Goal: Task Accomplishment & Management: Complete application form

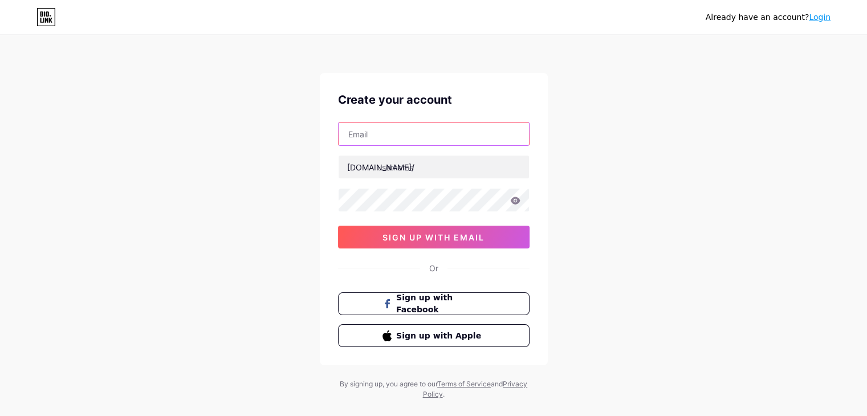
click at [413, 136] on input "text" at bounding box center [434, 134] width 190 height 23
click at [632, 116] on div "Already have an account? Login Create your account [DOMAIN_NAME]/ 0cAFcWeA7ubyc…" at bounding box center [433, 218] width 867 height 436
click at [458, 137] on input "text" at bounding box center [434, 134] width 190 height 23
type input "[EMAIL_ADDRESS][DOMAIN_NAME]"
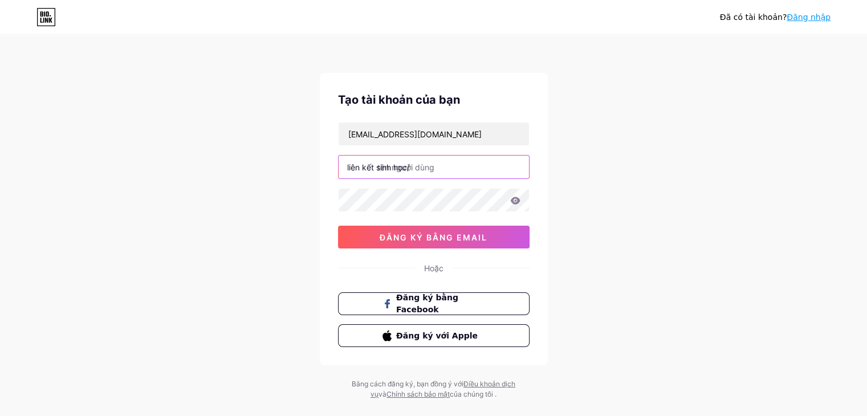
click at [464, 173] on input "text" at bounding box center [434, 167] width 190 height 23
type input "linkchoine"
click at [576, 140] on div "Đã có tài khoản? Đăng nhập Tạo tài khoản của bạn [EMAIL_ADDRESS][DOMAIN_NAME] l…" at bounding box center [433, 218] width 867 height 436
drag, startPoint x: 427, startPoint y: 166, endPoint x: 315, endPoint y: 161, distance: 111.9
click at [315, 161] on div "Đã có tài khoản? Đăng nhập Tạo tài khoản của bạn [EMAIL_ADDRESS][DOMAIN_NAME] l…" at bounding box center [433, 218] width 867 height 436
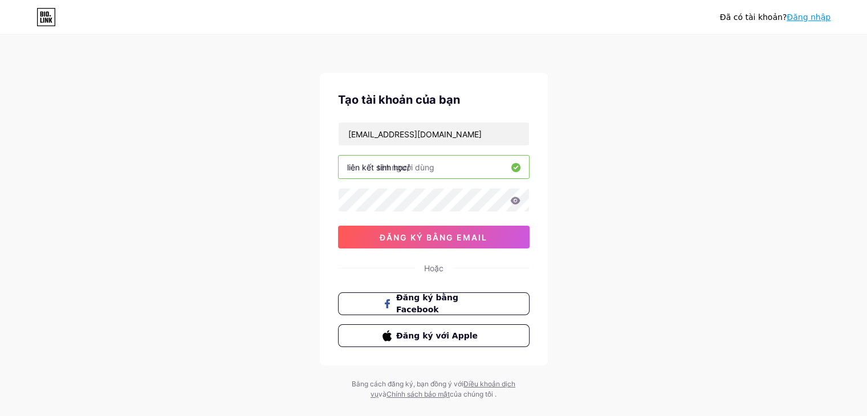
click at [450, 163] on input "text" at bounding box center [434, 167] width 190 height 23
type input "linkchoine"
click at [328, 194] on div "Tạo tài khoản của bạn [EMAIL_ADDRESS][DOMAIN_NAME] liên kết sinh học/ linkchoin…" at bounding box center [434, 219] width 228 height 293
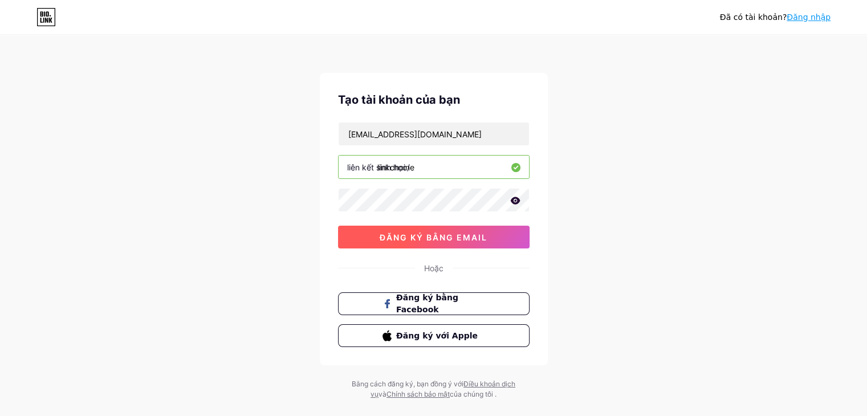
click at [463, 240] on font "đăng ký bằng email" at bounding box center [434, 238] width 108 height 10
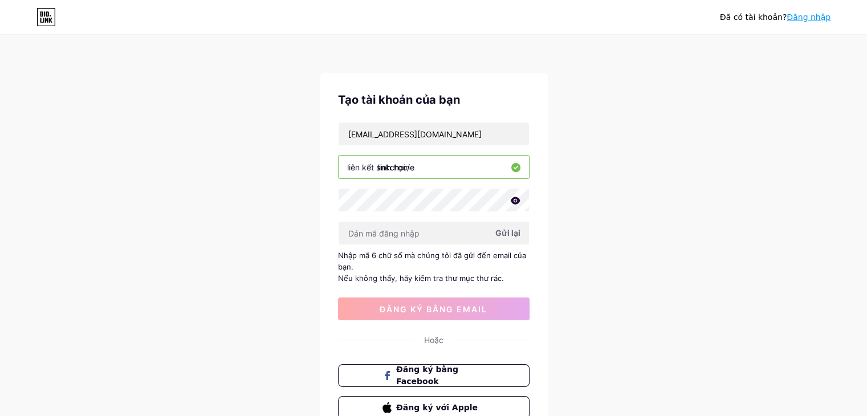
click at [508, 229] on font "Gửi lại" at bounding box center [508, 233] width 25 height 10
click at [504, 233] on font "Gửi lại" at bounding box center [508, 233] width 25 height 10
click at [478, 311] on font "đăng ký bằng email" at bounding box center [434, 309] width 108 height 10
click at [409, 228] on input "text" at bounding box center [434, 233] width 190 height 23
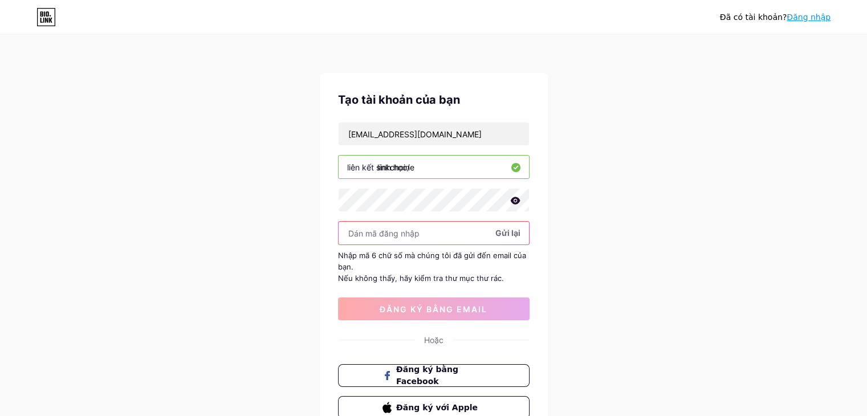
paste input "524038"
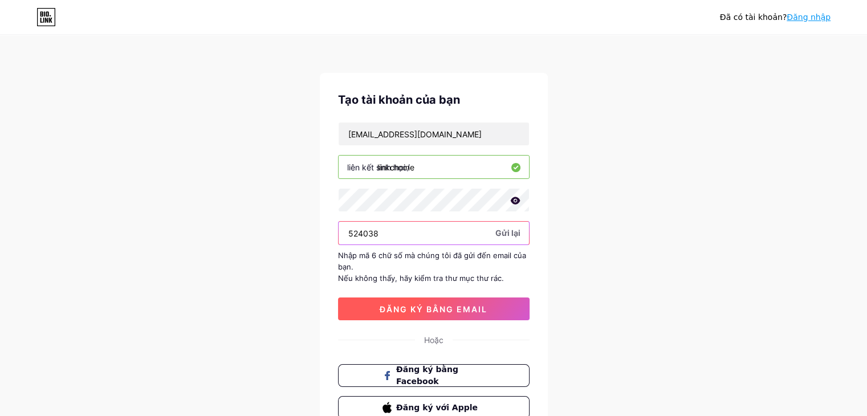
type input "524038"
click at [461, 306] on font "đăng ký bằng email" at bounding box center [434, 309] width 108 height 10
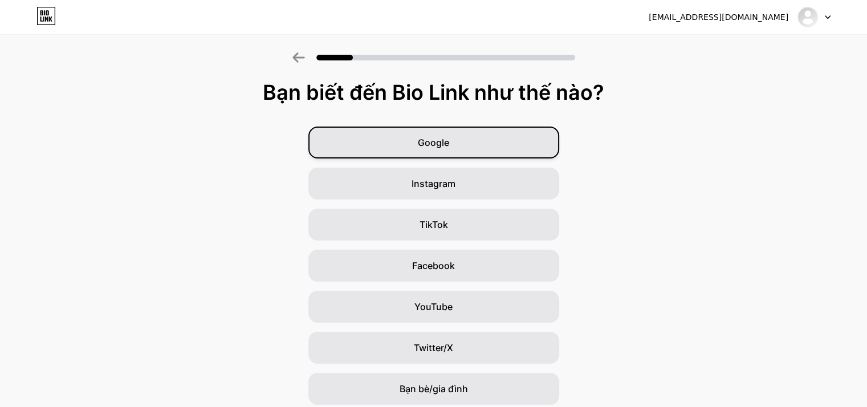
click at [490, 143] on div "Google" at bounding box center [433, 143] width 251 height 32
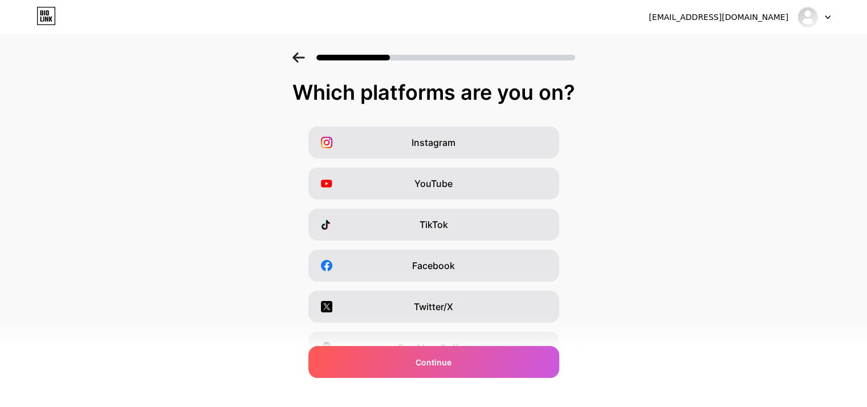
click at [480, 181] on div "YouTube" at bounding box center [433, 184] width 251 height 32
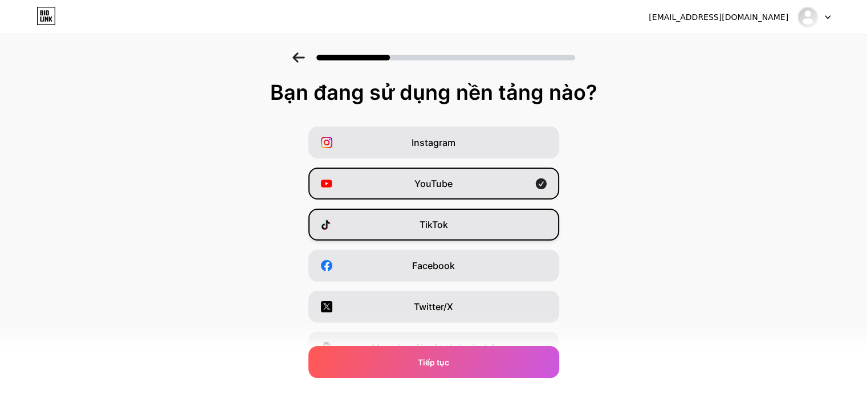
click at [495, 216] on div "TikTok" at bounding box center [433, 225] width 251 height 32
click at [546, 183] on icon at bounding box center [540, 183] width 11 height 11
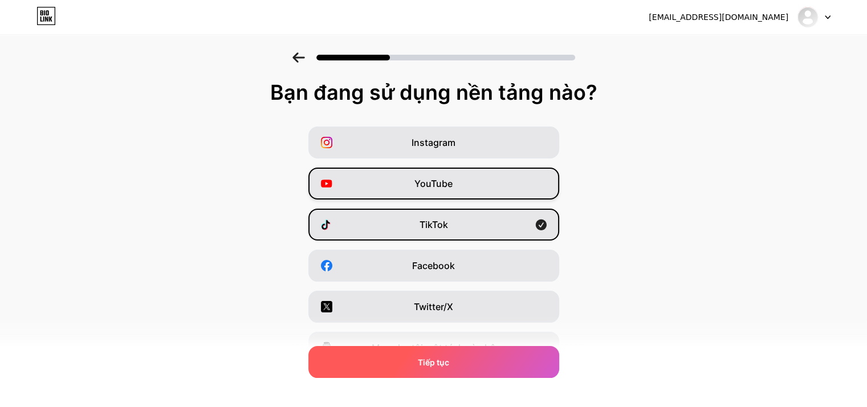
click at [505, 372] on div "Tiếp tục" at bounding box center [433, 362] width 251 height 32
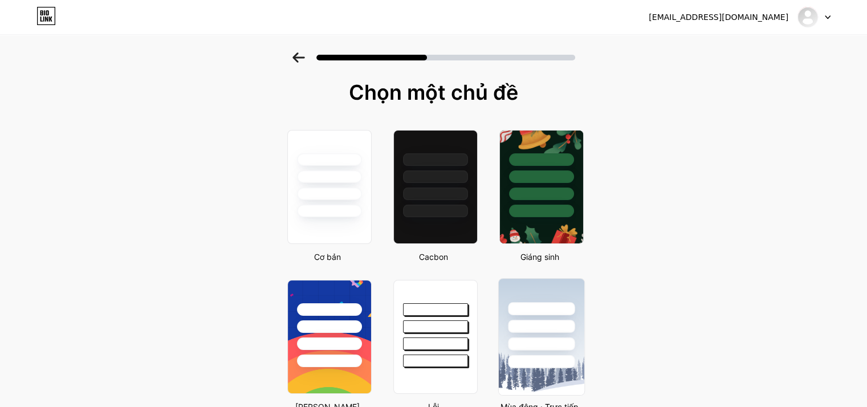
scroll to position [114, 0]
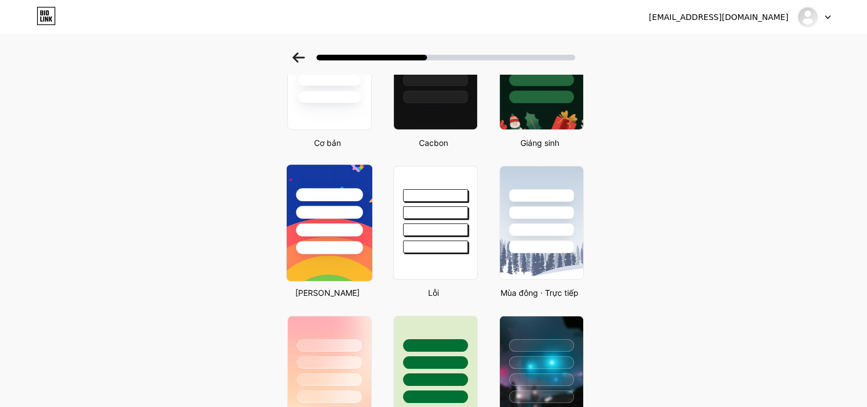
click at [360, 231] on div at bounding box center [329, 230] width 67 height 13
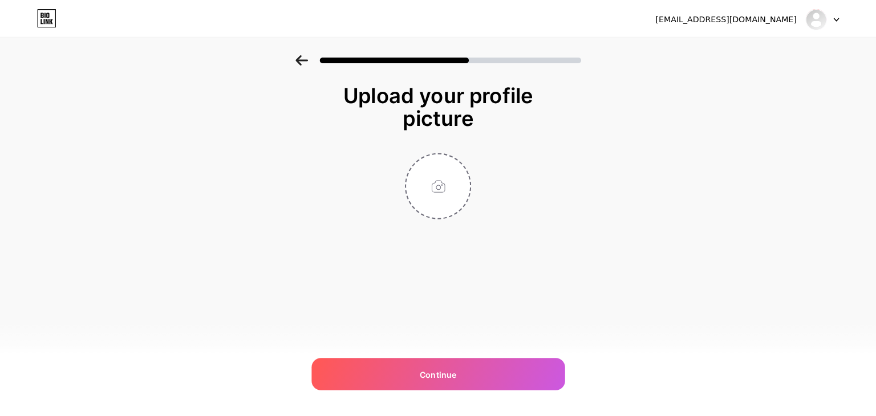
scroll to position [0, 0]
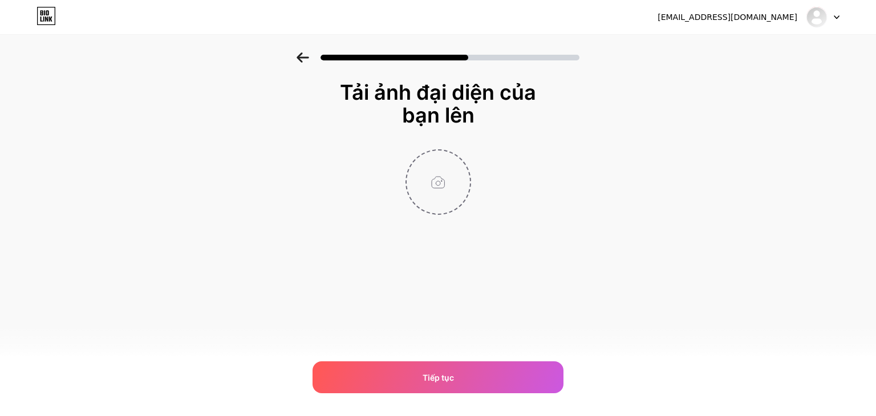
click at [440, 194] on input "file" at bounding box center [438, 182] width 63 height 63
type input "C:\fakepath\LINK VIP.jpg"
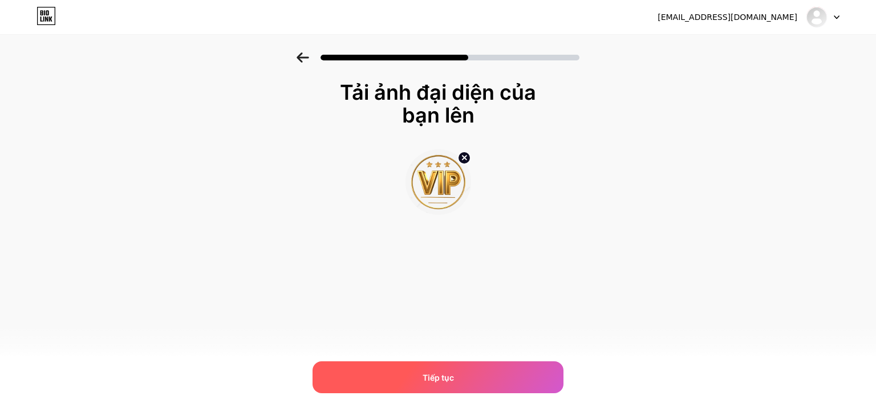
click at [464, 373] on div "Tiếp tục" at bounding box center [437, 378] width 251 height 32
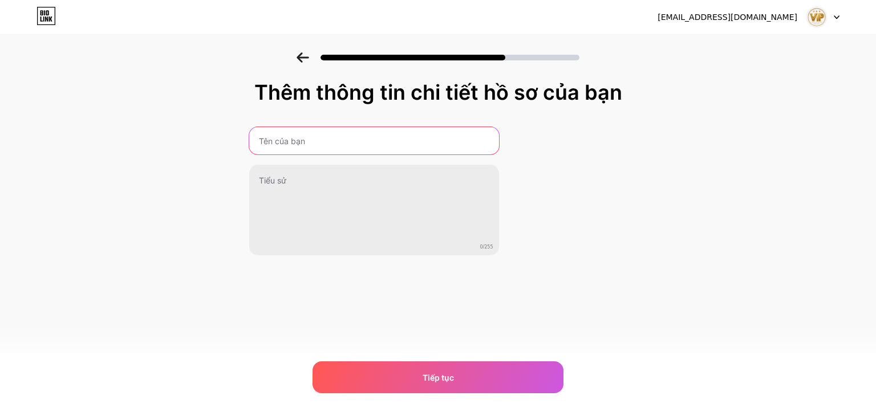
click at [374, 143] on input "text" at bounding box center [374, 140] width 250 height 27
type input "[PERSON_NAME]"
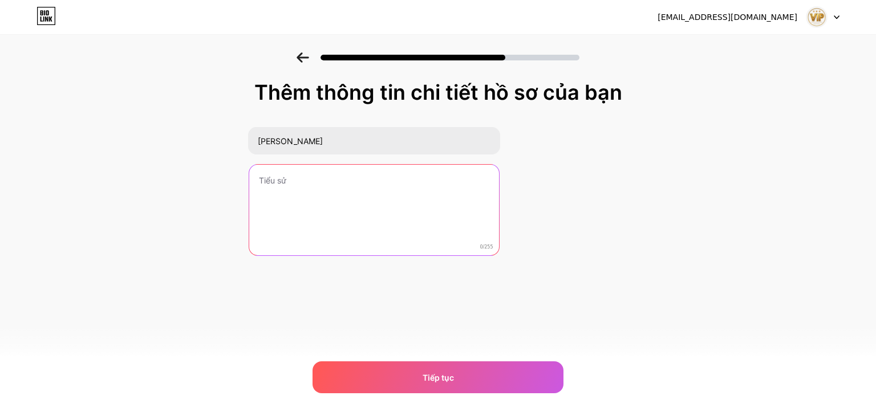
click at [344, 186] on textarea at bounding box center [374, 211] width 250 height 92
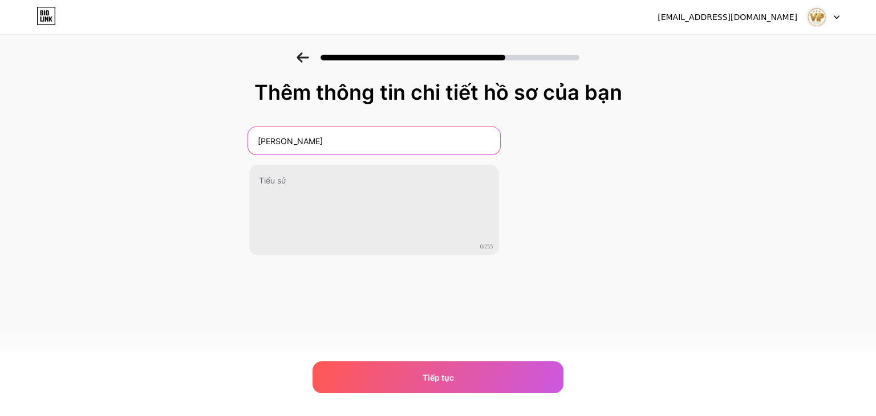
drag, startPoint x: 347, startPoint y: 140, endPoint x: 172, endPoint y: 137, distance: 175.6
click at [172, 137] on div "Thêm thông tin chi tiết hồ sơ của bạn PHUNG TUAN ANH 0/255 Tiếp tục Lỗi" at bounding box center [438, 182] width 876 height 261
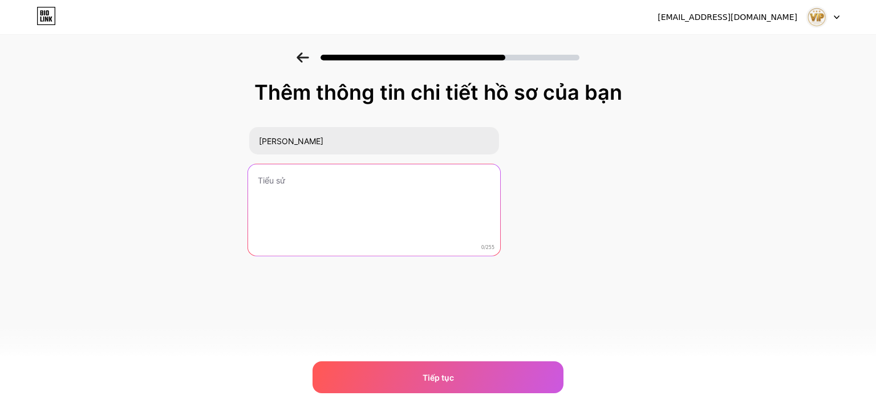
click at [349, 181] on textarea at bounding box center [373, 210] width 252 height 93
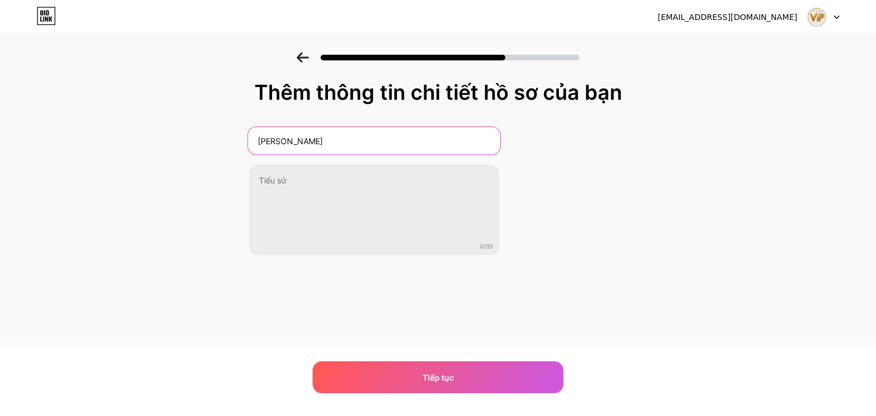
drag, startPoint x: 365, startPoint y: 140, endPoint x: 210, endPoint y: 123, distance: 156.1
click at [211, 123] on div "Thêm thông tin chi tiết hồ sơ của bạn PHUNG TUAN ANH 0/255 Tiếp tục Lỗi" at bounding box center [438, 182] width 876 height 261
click at [356, 140] on input "text" at bounding box center [373, 140] width 252 height 27
type input "TUẤN ANH"
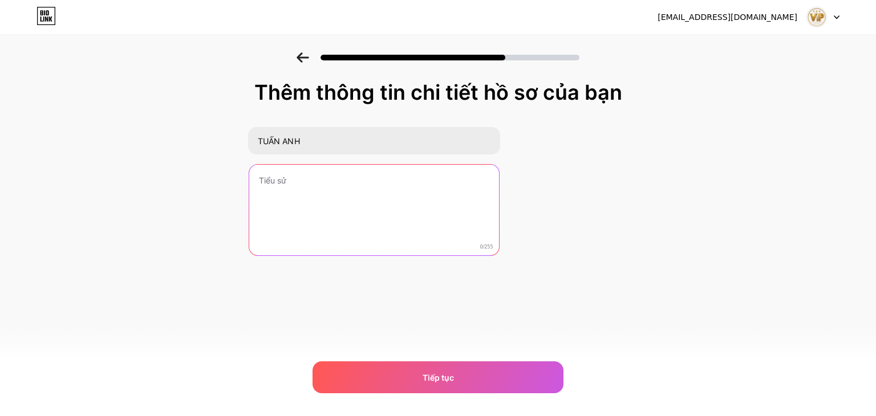
click at [397, 166] on textarea at bounding box center [374, 211] width 250 height 92
type textarea "cổng đang chơi bên dưới"
